Goal: Find specific page/section: Find specific page/section

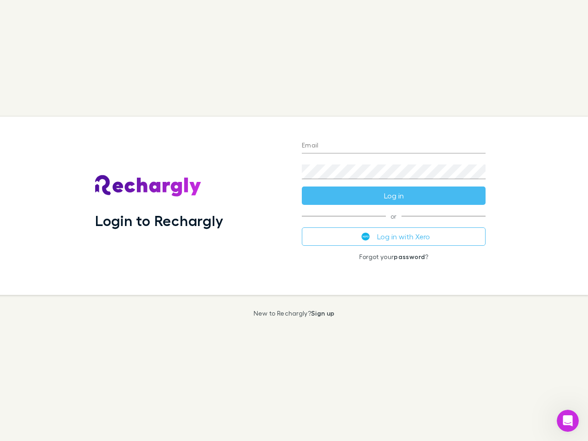
click at [294, 221] on div "Login to Rechargly" at bounding box center [191, 206] width 207 height 178
click at [394, 146] on input "Email" at bounding box center [394, 146] width 184 height 15
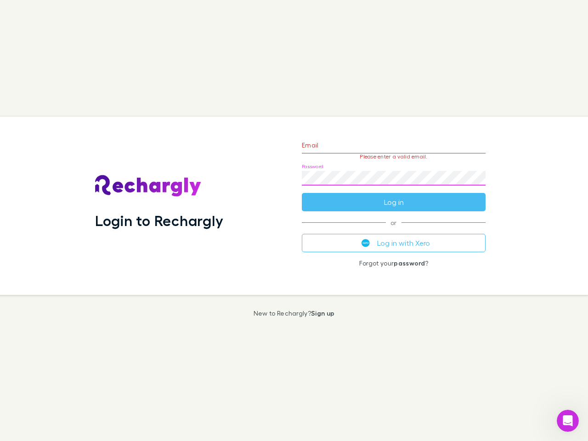
click at [394, 196] on form "Email Please enter a valid email. Password Log in" at bounding box center [394, 171] width 184 height 80
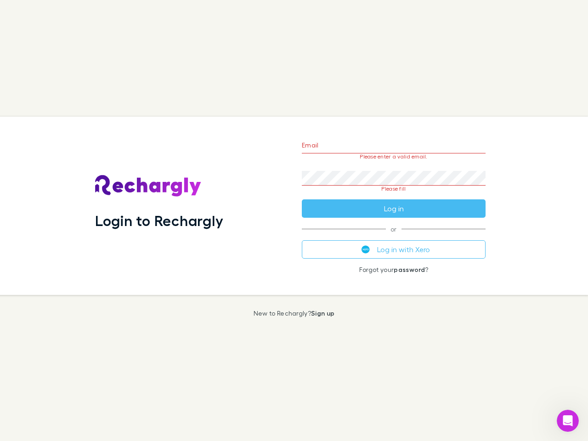
click at [394, 237] on div "Email Please enter a valid email. Password Please fill Log in or Log in with Xe…" at bounding box center [393, 206] width 198 height 178
click at [568, 421] on icon "Open Intercom Messenger" at bounding box center [568, 420] width 15 height 15
